Goal: Task Accomplishment & Management: Complete application form

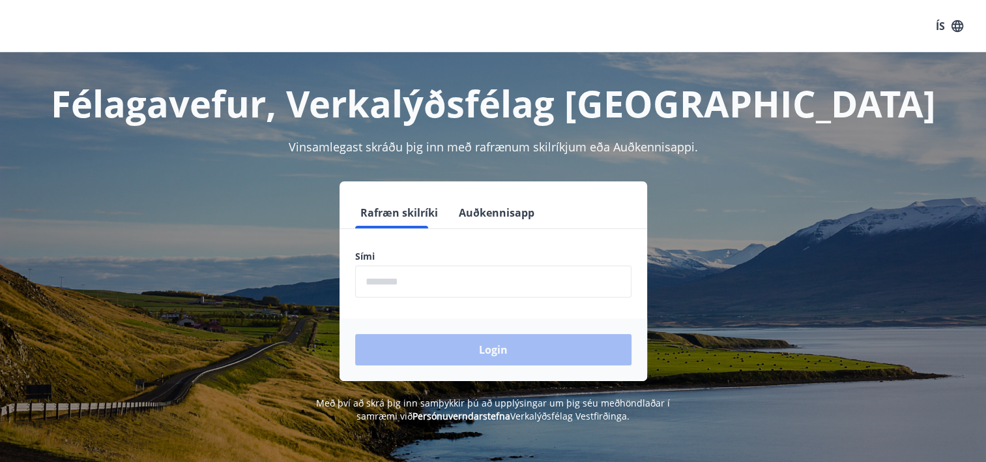
click at [401, 282] on input "phone" at bounding box center [493, 281] width 276 height 32
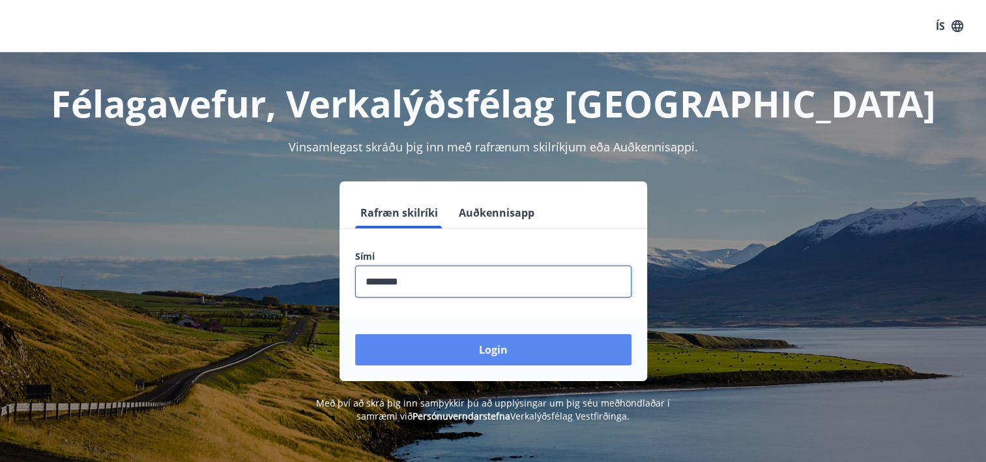
type input "********"
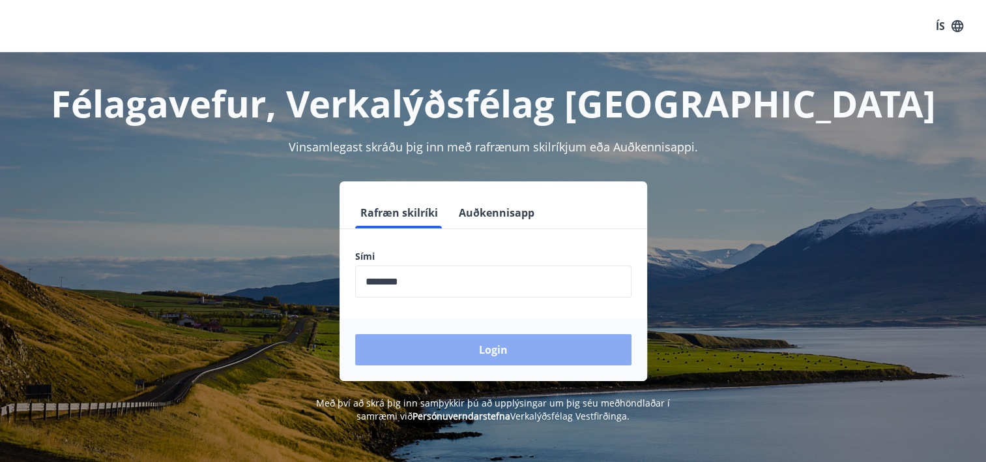
click at [436, 349] on button "Login" at bounding box center [493, 349] width 276 height 31
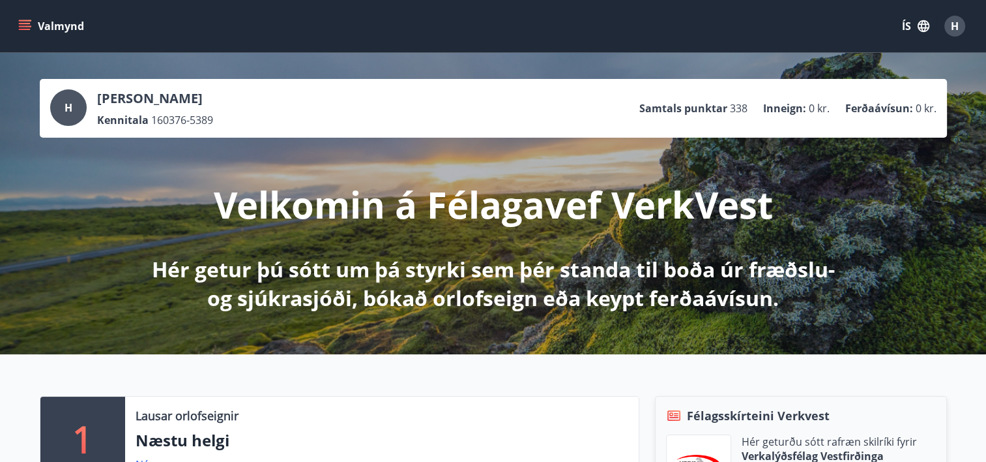
click at [21, 26] on icon "menu" at bounding box center [26, 25] width 14 height 1
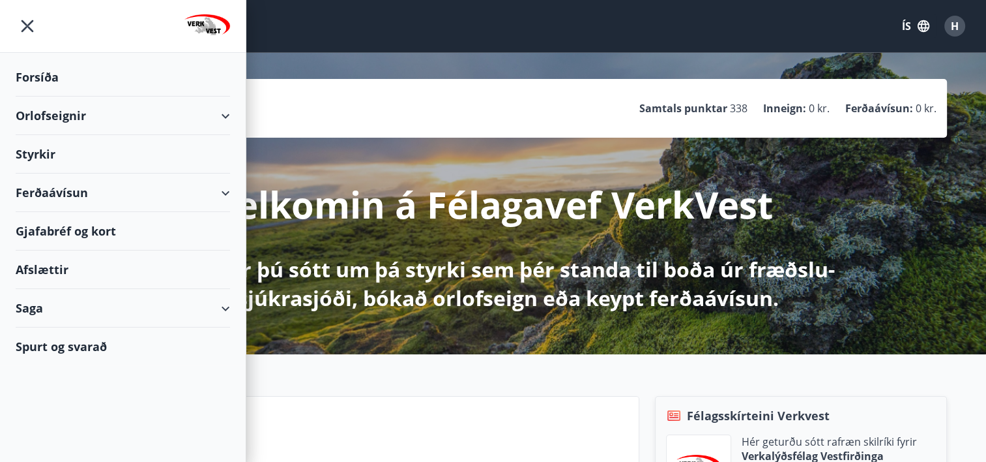
click at [45, 156] on div "Styrkir" at bounding box center [123, 154] width 214 height 38
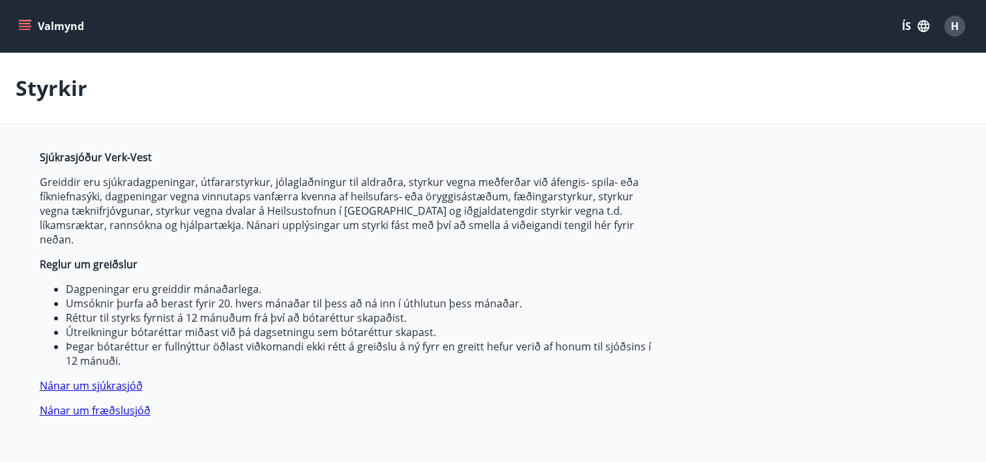
type input "***"
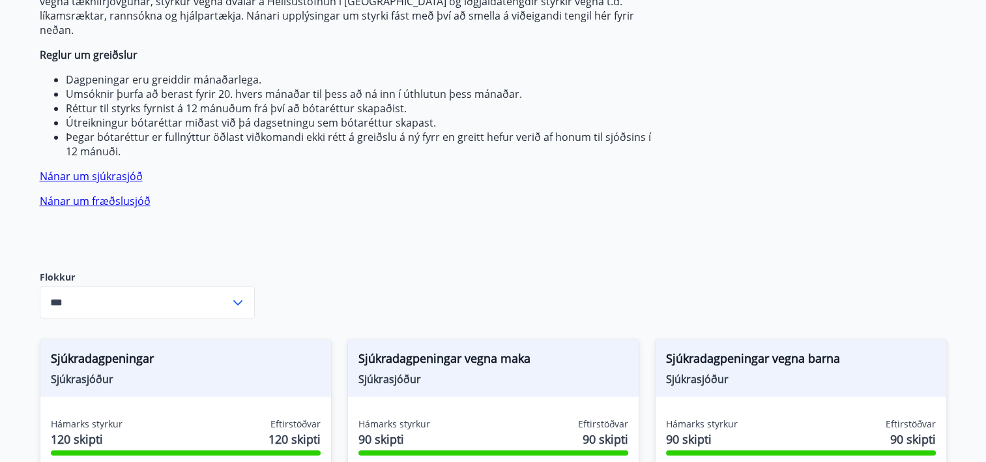
scroll to position [326, 0]
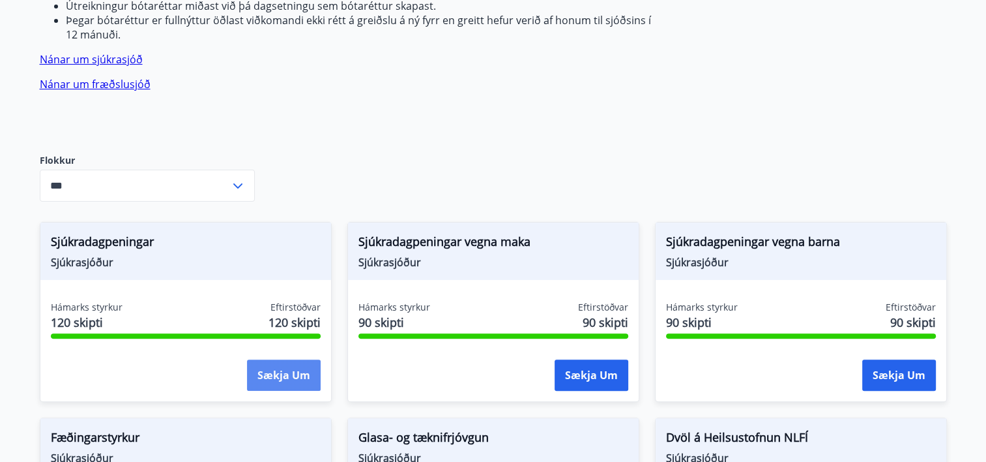
click at [283, 360] on button "Sækja um" at bounding box center [284, 374] width 74 height 31
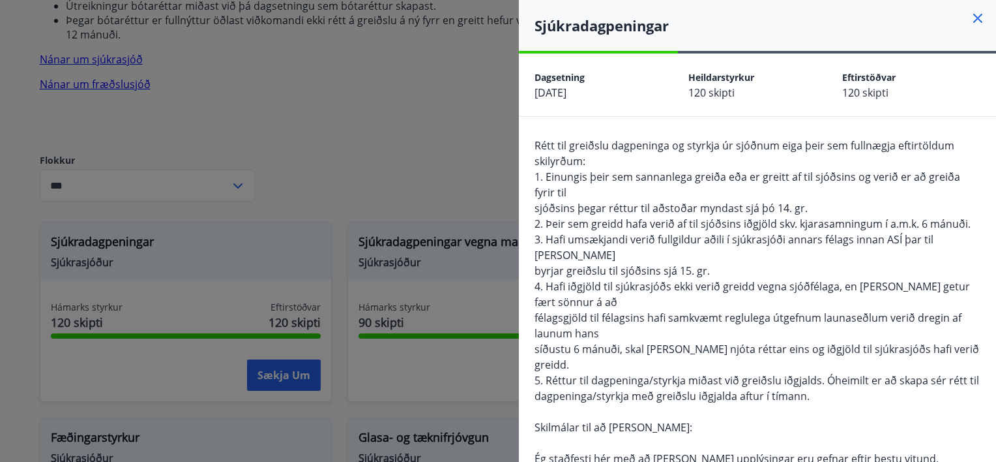
click at [391, 50] on div at bounding box center [498, 231] width 996 height 462
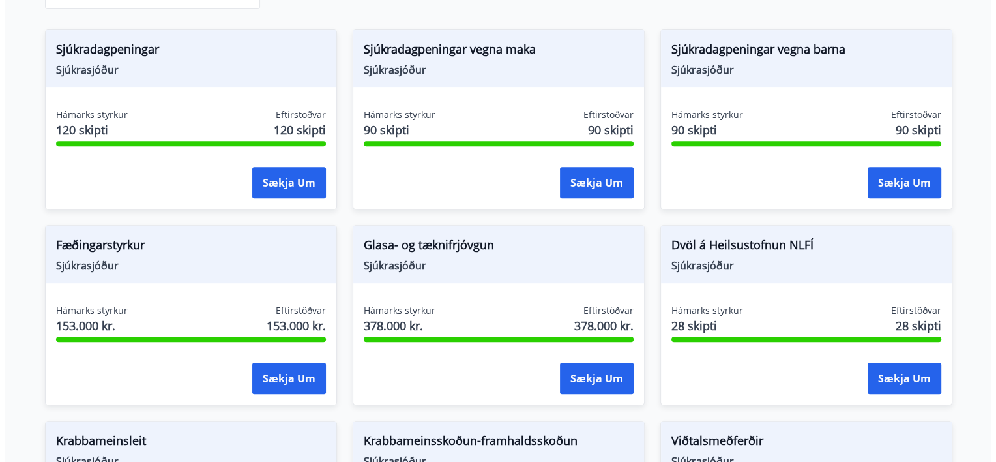
scroll to position [543, 0]
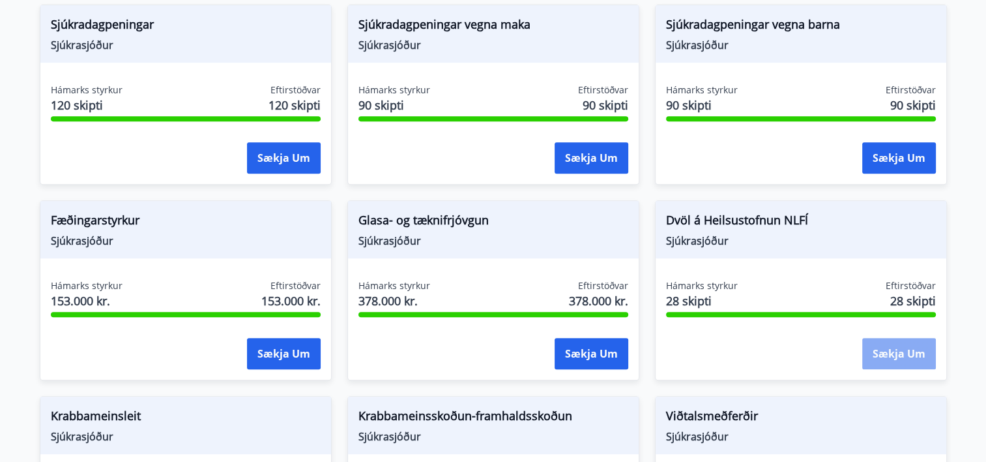
click at [889, 338] on button "Sækja um" at bounding box center [899, 353] width 74 height 31
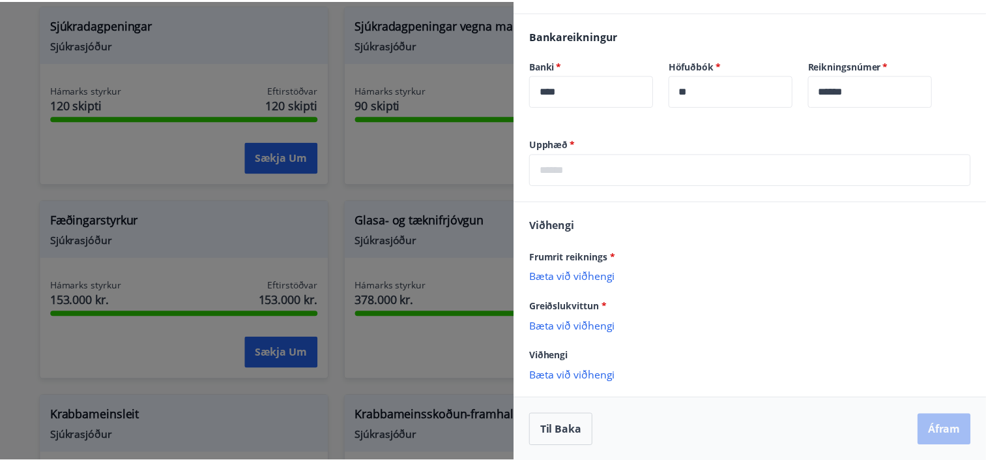
scroll to position [550, 0]
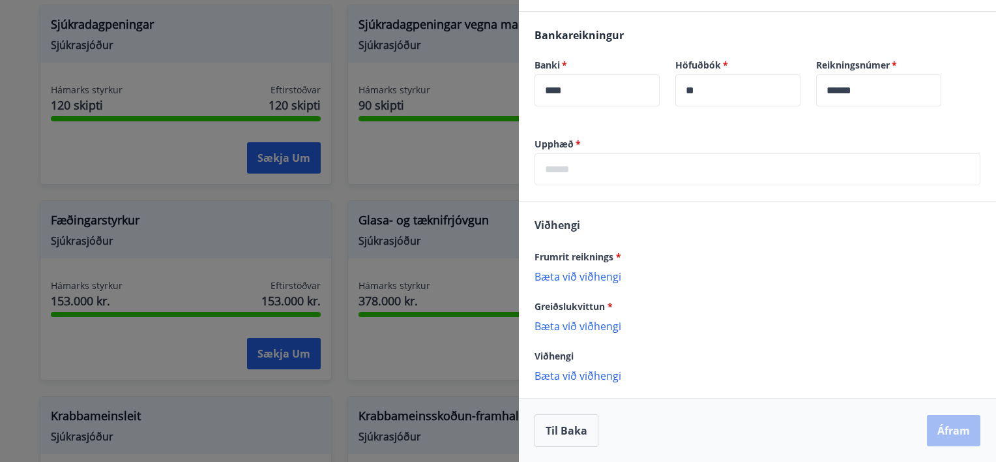
click at [422, 350] on div at bounding box center [498, 231] width 996 height 462
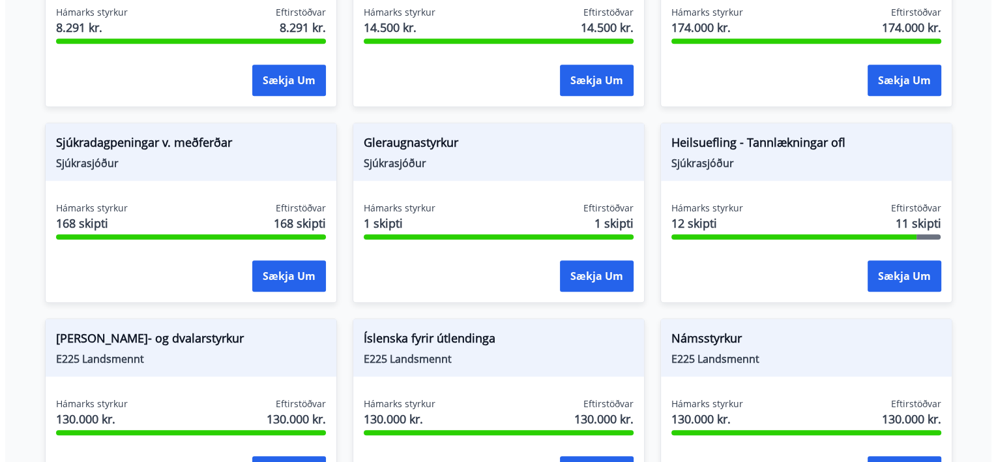
scroll to position [939, 0]
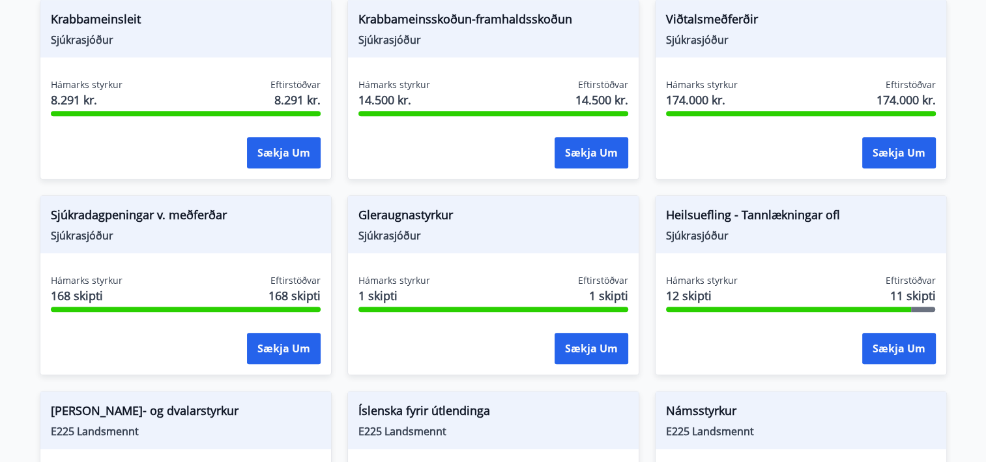
click at [144, 310] on div "Hámarks styrkur 168 skipti Eftirstöðvar 168 skipti Sækja um" at bounding box center [185, 321] width 291 height 95
click at [273, 332] on button "Sækja um" at bounding box center [284, 347] width 74 height 31
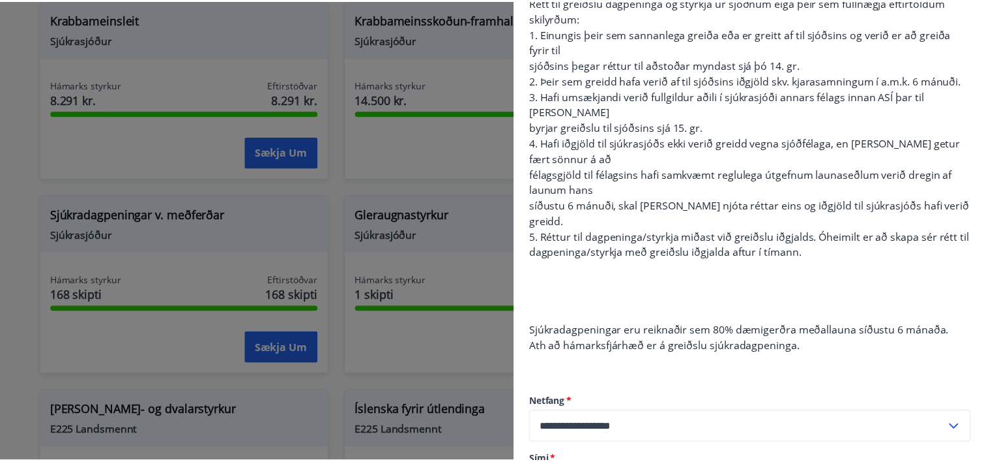
scroll to position [543, 0]
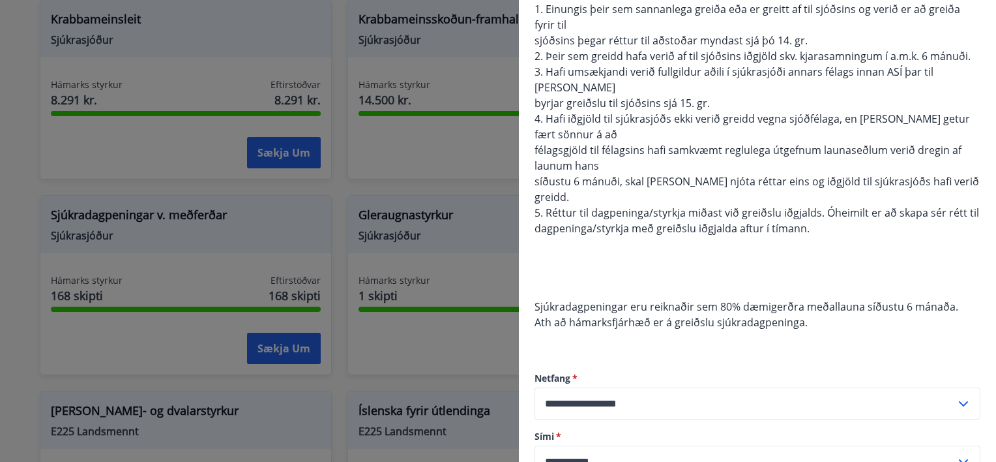
click at [494, 329] on div at bounding box center [498, 231] width 996 height 462
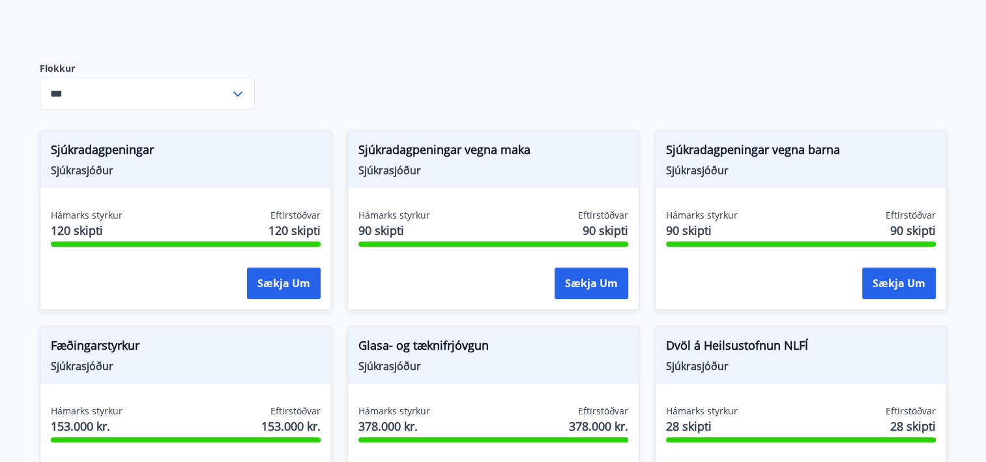
scroll to position [396, 0]
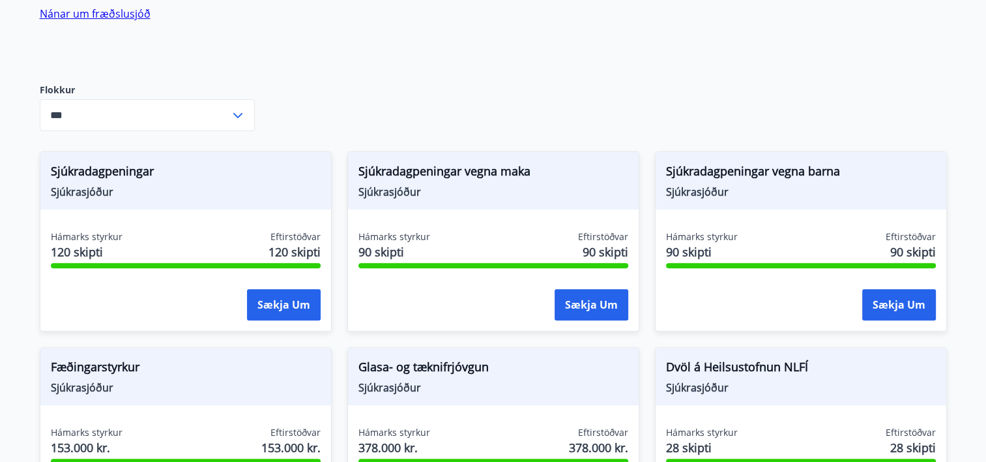
click at [239, 108] on icon at bounding box center [238, 116] width 16 height 16
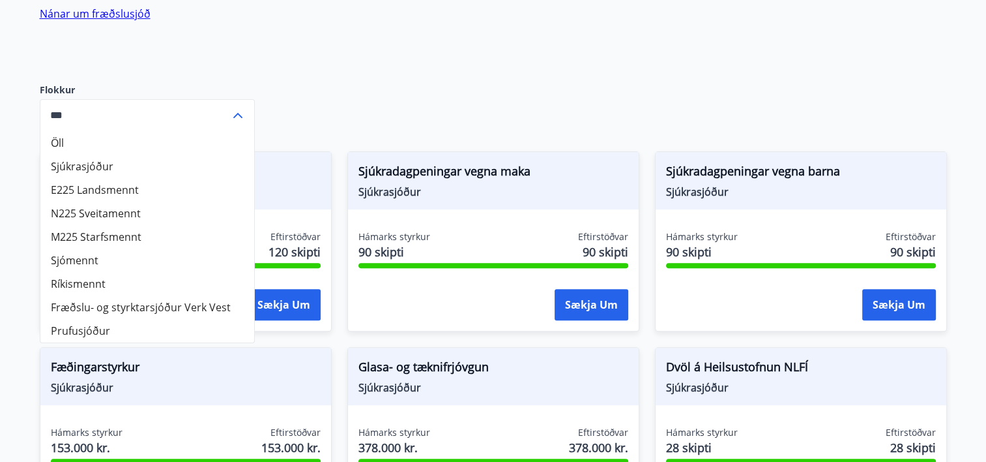
click at [335, 87] on div "Sjúkrasjóður Verk-Vest Greiddir eru sjúkradagpeningar, útfararstyrkur, jólaglað…" at bounding box center [493, 442] width 907 height 1376
click at [310, 89] on div "Sjúkrasjóður Verk-Vest Greiddir eru sjúkradagpeningar, útfararstyrkur, jólaglað…" at bounding box center [493, 442] width 907 height 1376
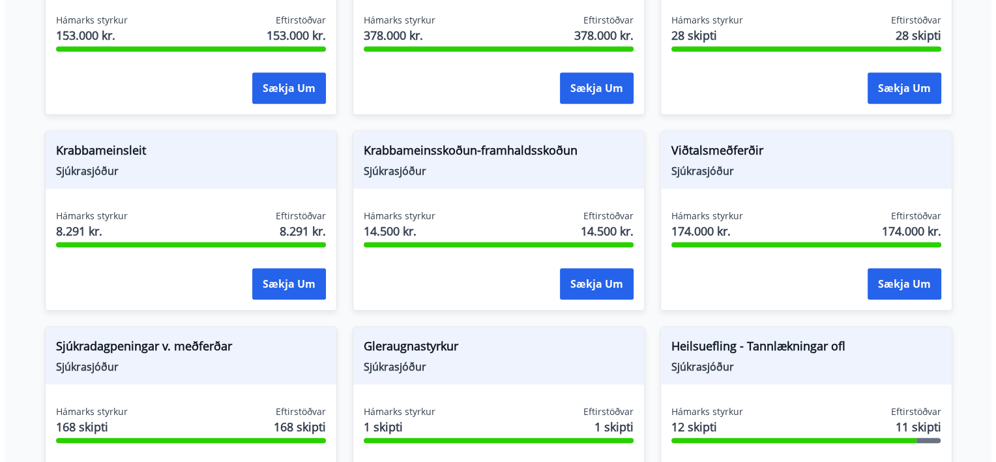
scroll to position [939, 0]
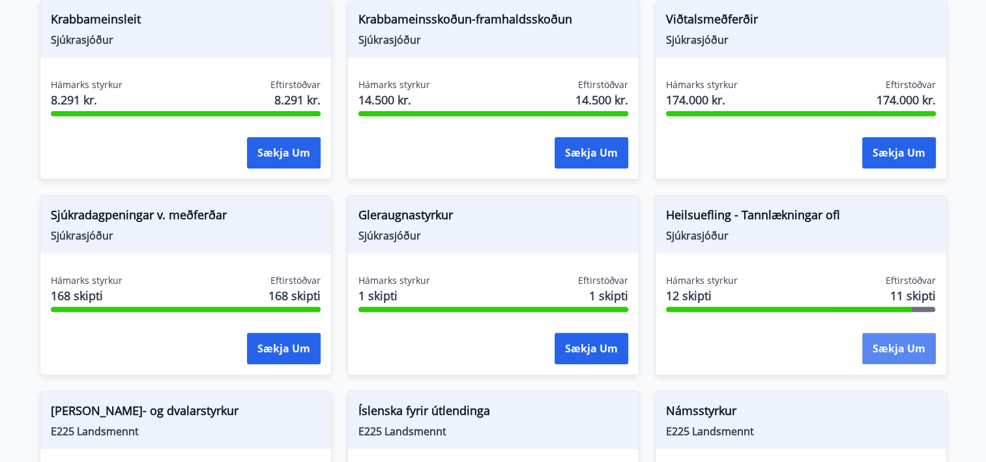
click at [896, 337] on button "Sækja um" at bounding box center [899, 347] width 74 height 31
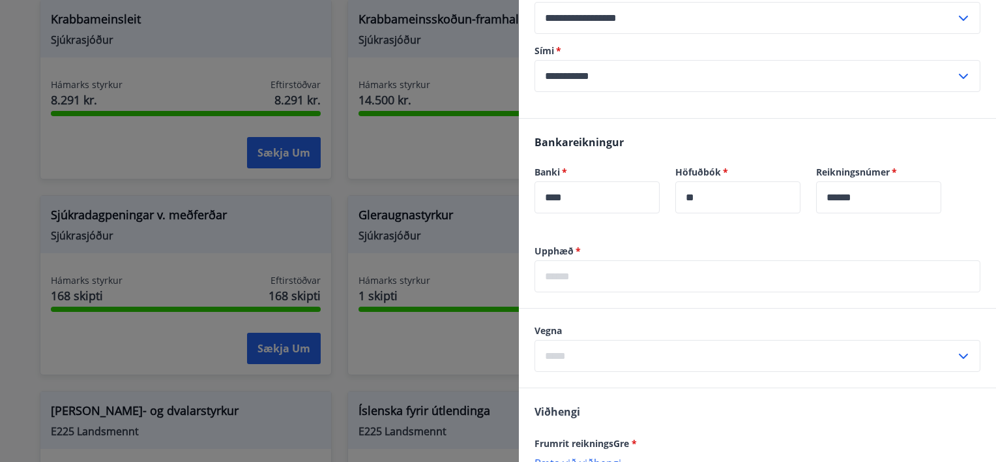
scroll to position [760, 0]
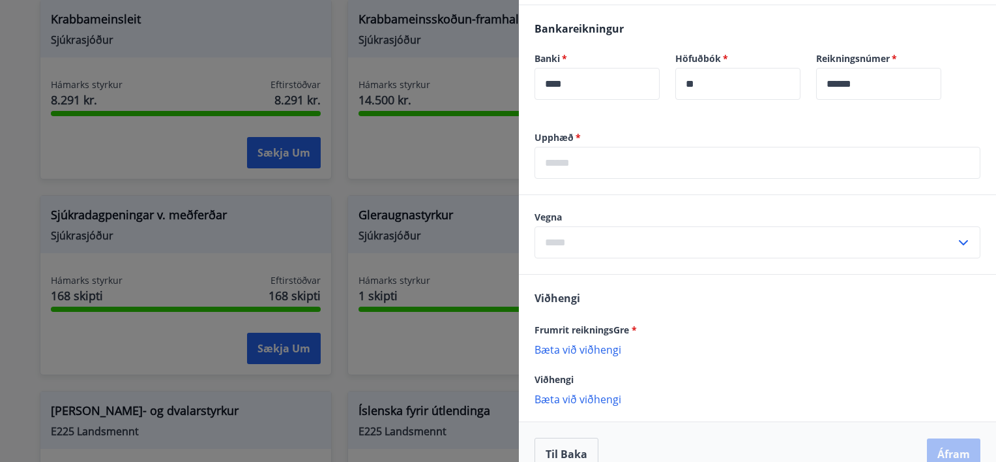
click at [589, 241] on input "text" at bounding box center [745, 242] width 421 height 32
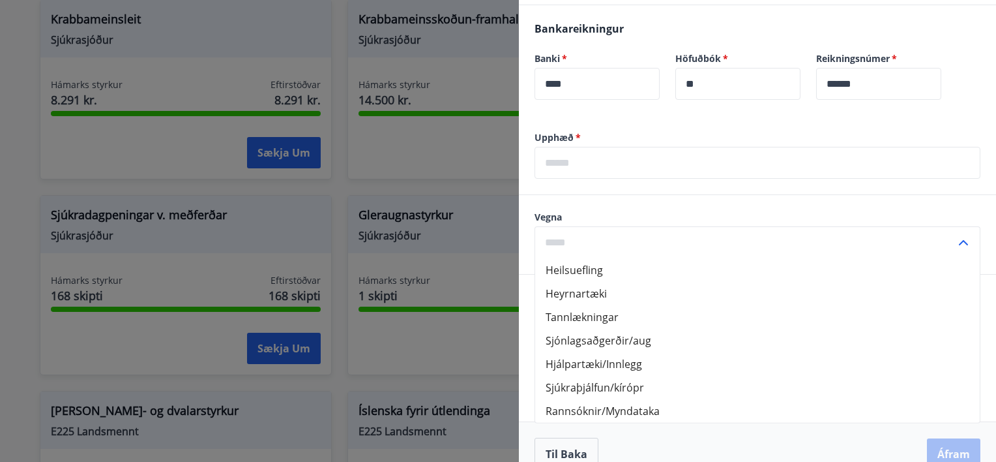
click at [611, 383] on li "Sjúkraþjálfun/kírópr" at bounding box center [757, 386] width 445 height 23
type input "**********"
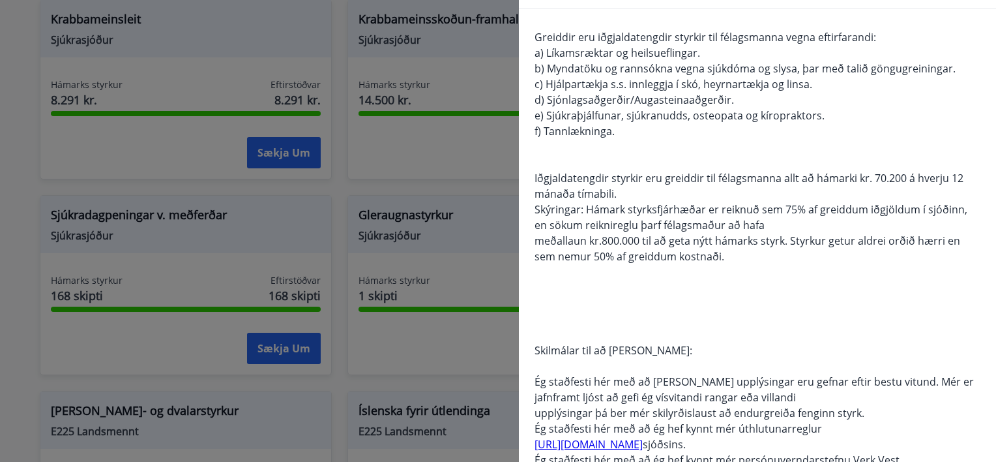
scroll to position [0, 0]
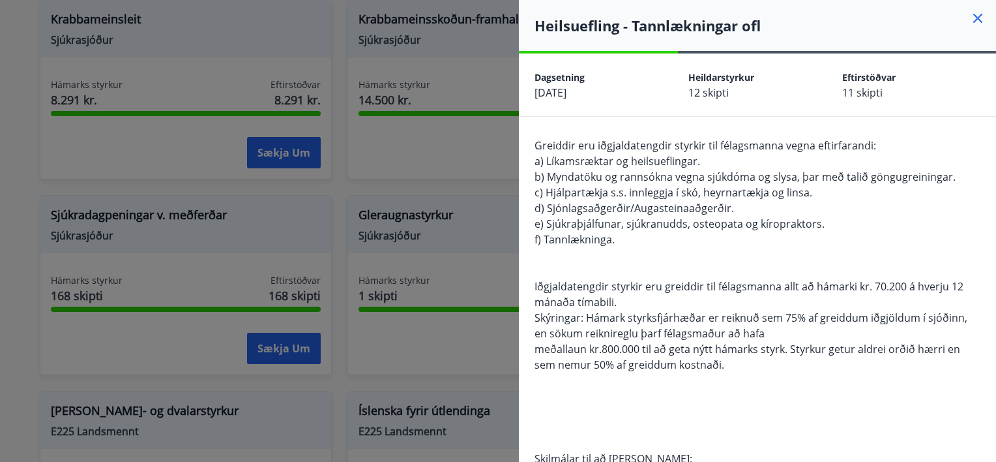
click at [977, 18] on icon at bounding box center [978, 19] width 2 height 2
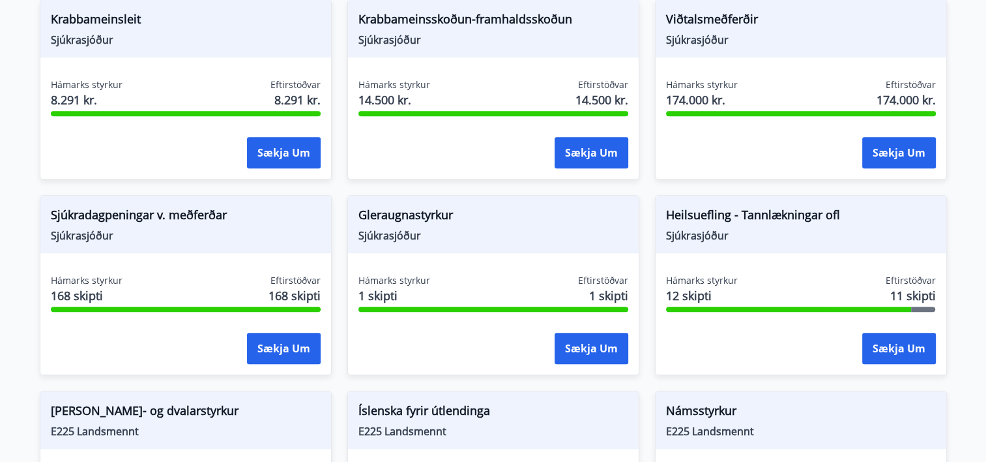
click at [710, 287] on span "12 skipti" at bounding box center [702, 295] width 72 height 17
click at [906, 332] on button "Sækja um" at bounding box center [899, 347] width 74 height 31
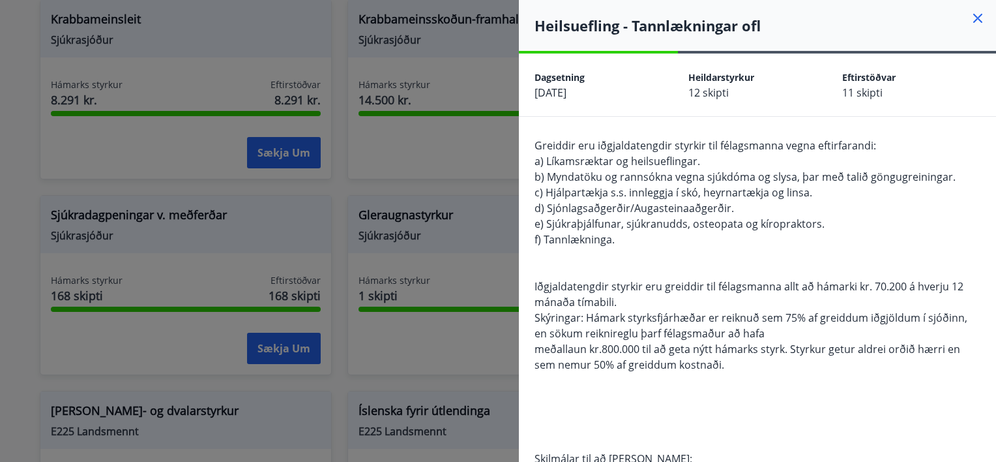
click at [973, 20] on icon at bounding box center [978, 18] width 16 height 16
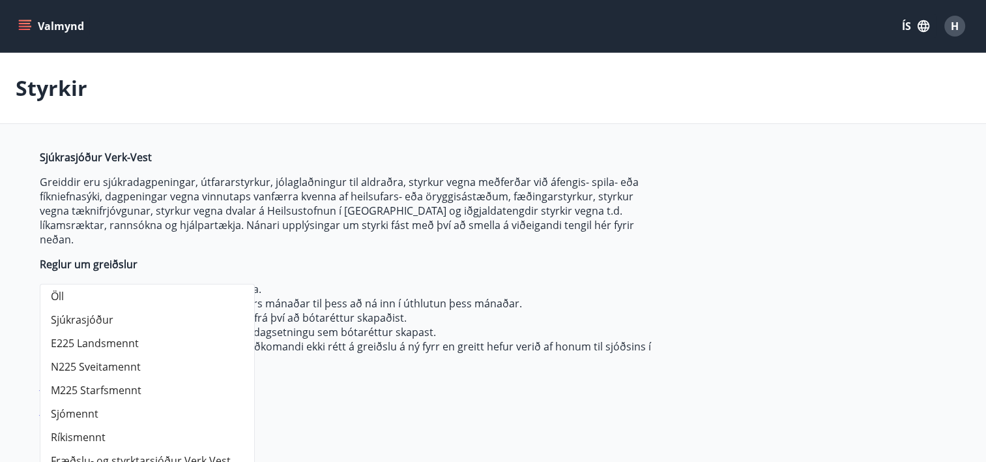
click at [34, 21] on button "Valmynd" at bounding box center [53, 25] width 74 height 23
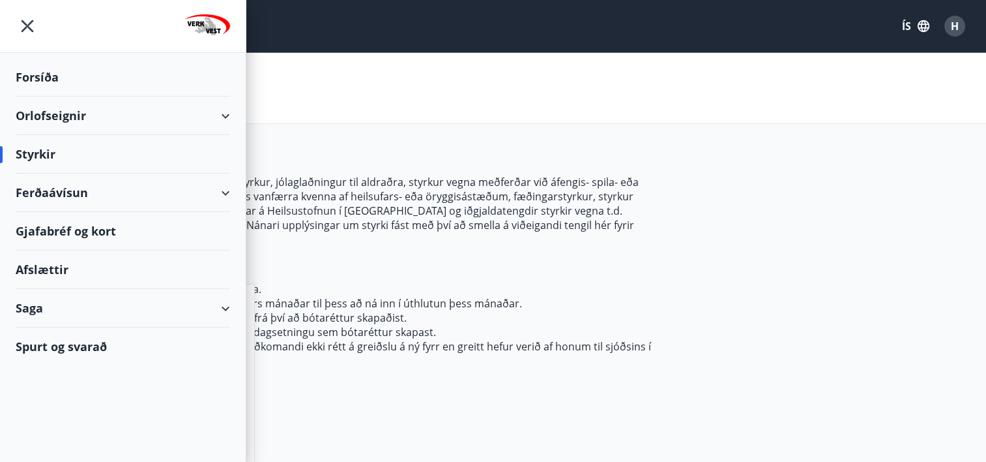
click at [50, 276] on div "Afslættir" at bounding box center [123, 269] width 214 height 38
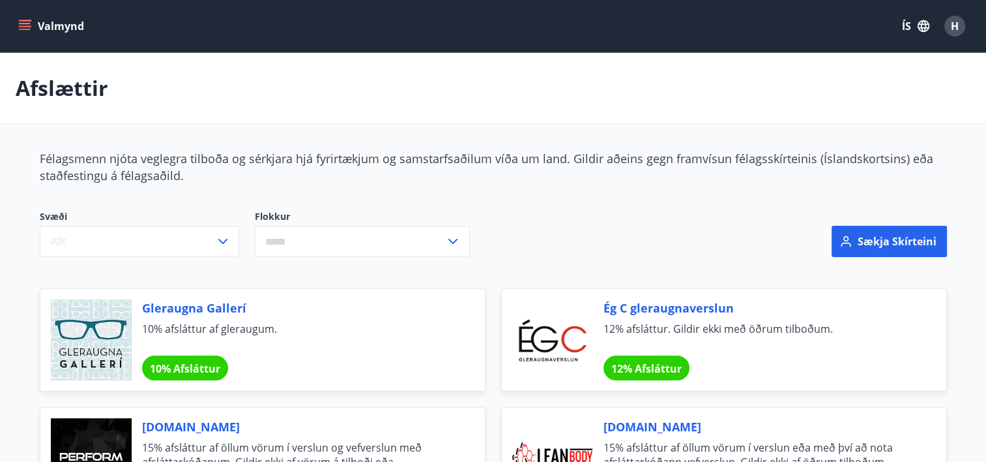
click at [956, 27] on span "H" at bounding box center [955, 26] width 8 height 14
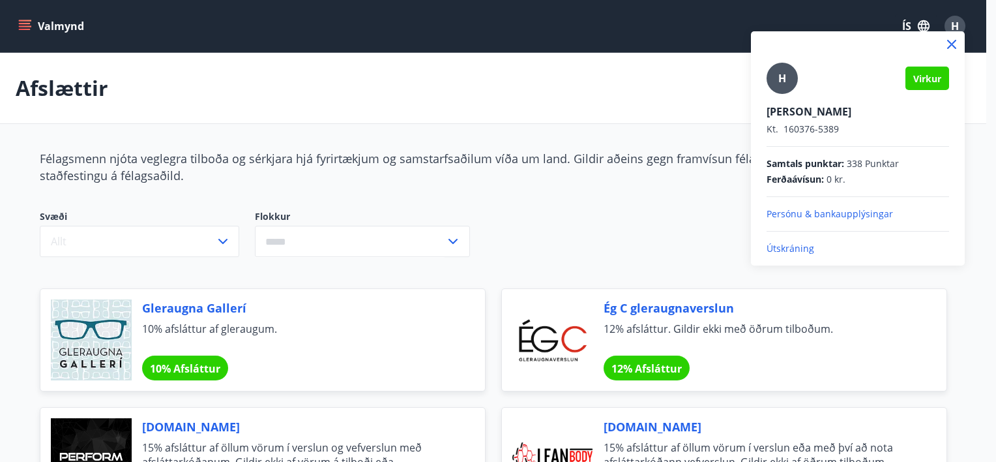
click at [802, 246] on p "Útskráning" at bounding box center [858, 248] width 183 height 13
